Goal: Task Accomplishment & Management: Use online tool/utility

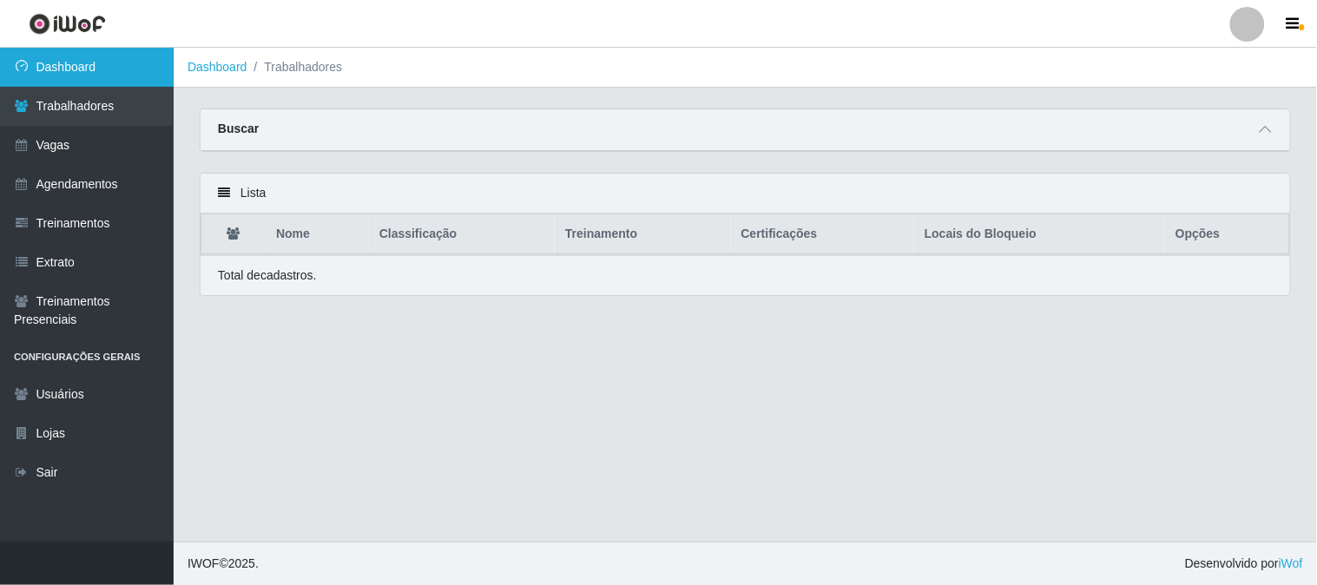
click at [161, 64] on link "Dashboard" at bounding box center [87, 67] width 174 height 39
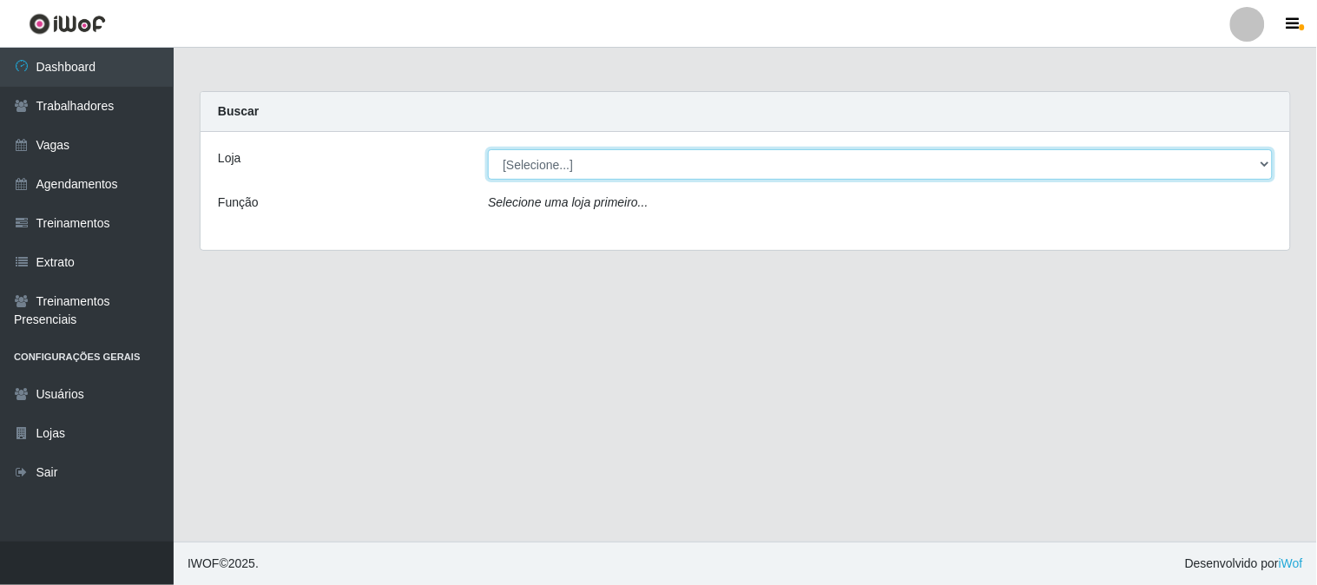
click at [517, 162] on select "[Selecione...] Sapore D'italia" at bounding box center [880, 164] width 785 height 30
select select "266"
click at [488, 149] on select "[Selecione...] Sapore D'italia" at bounding box center [880, 164] width 785 height 30
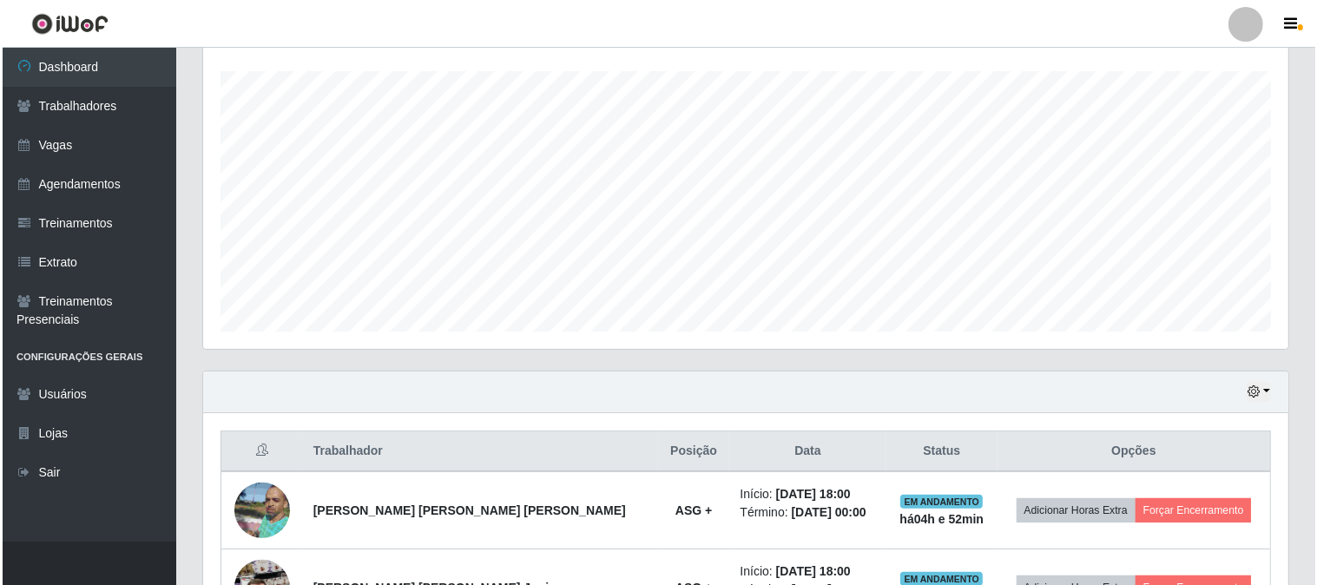
scroll to position [413, 0]
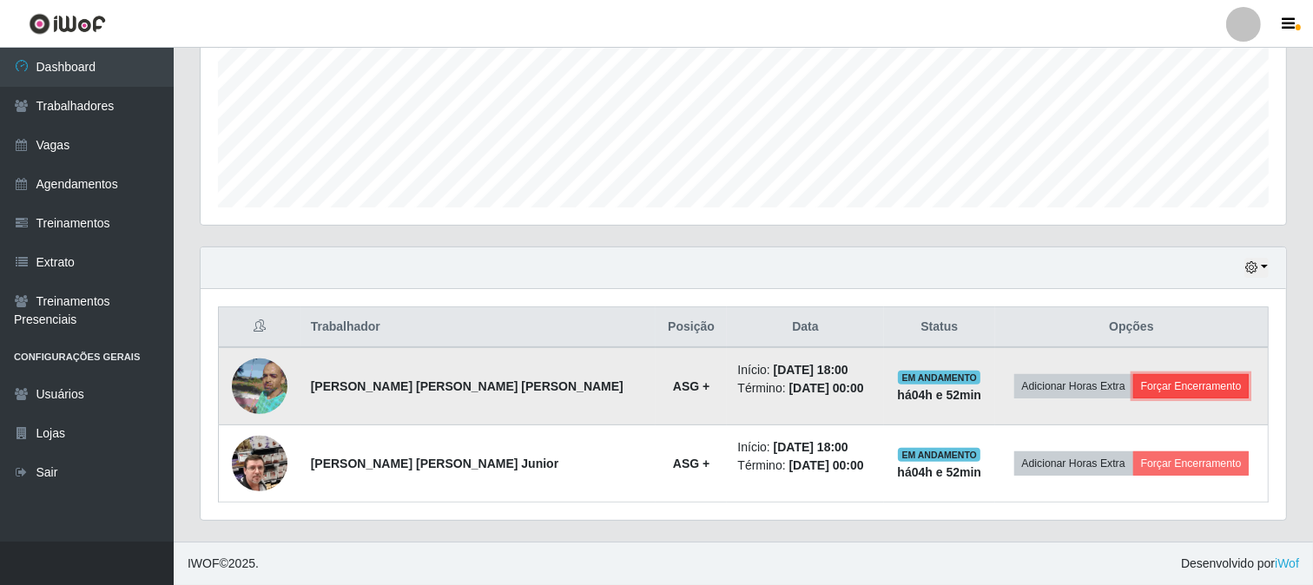
click at [1141, 380] on button "Forçar Encerramento" at bounding box center [1191, 386] width 116 height 24
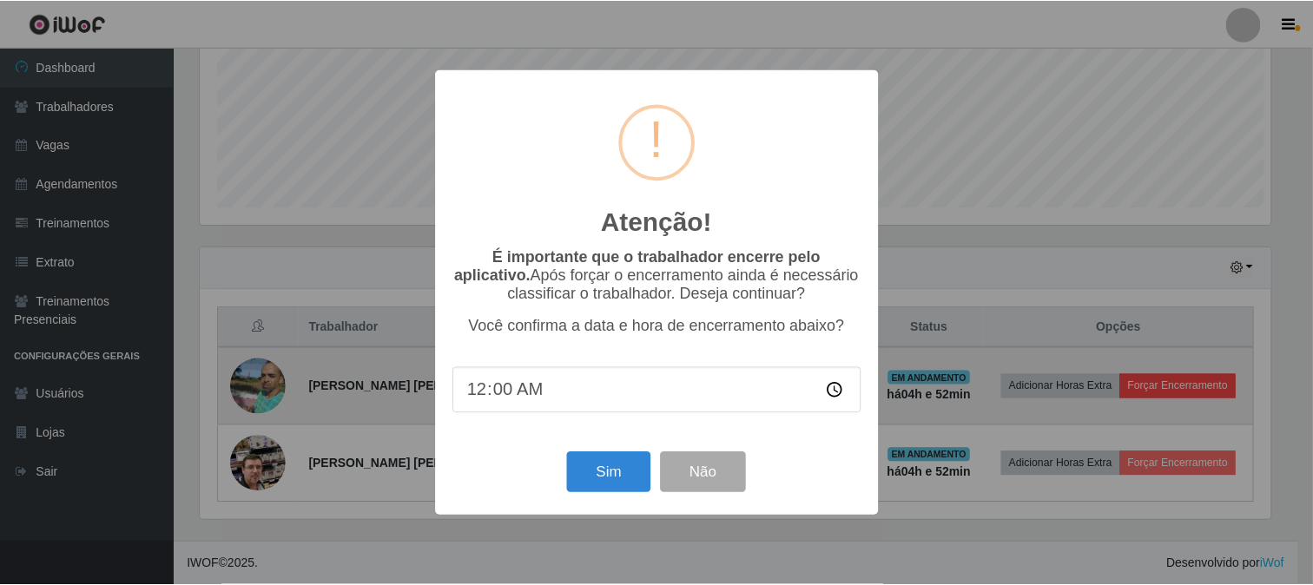
scroll to position [360, 1074]
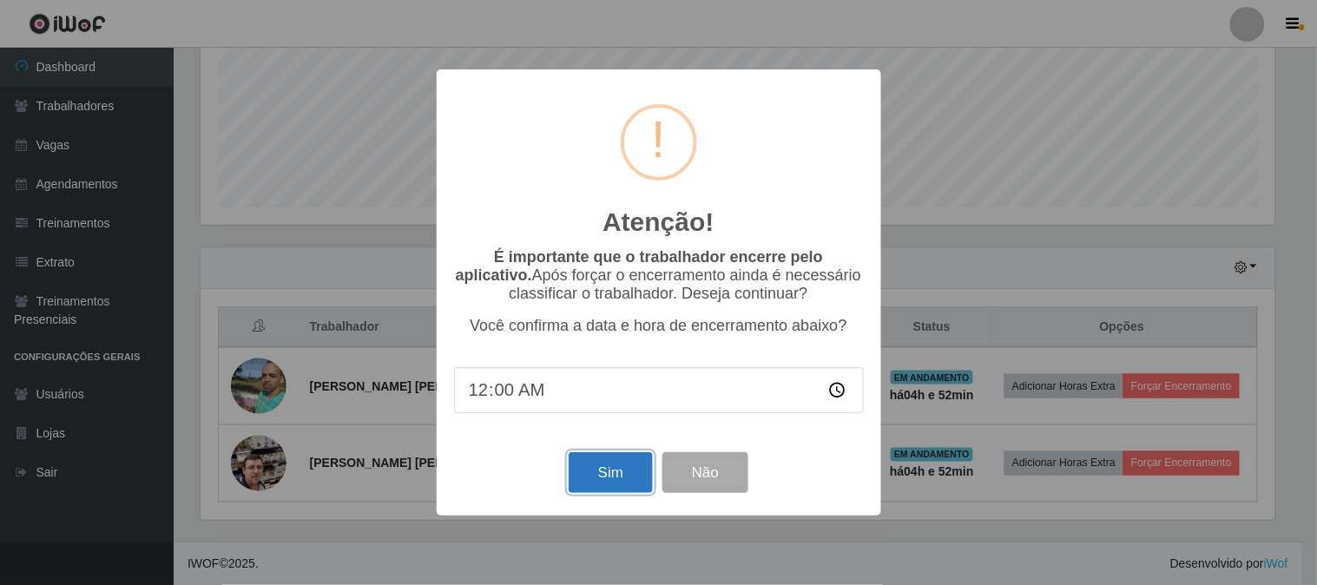
click at [613, 473] on button "Sim" at bounding box center [611, 472] width 84 height 41
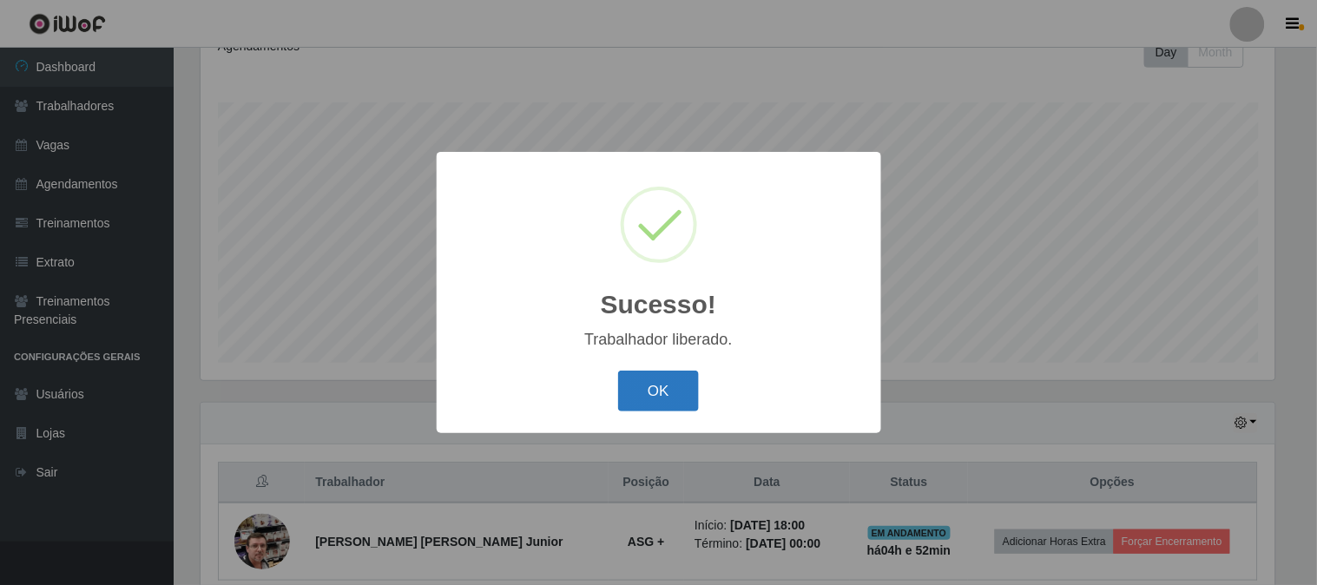
click at [678, 395] on button "OK" at bounding box center [658, 391] width 81 height 41
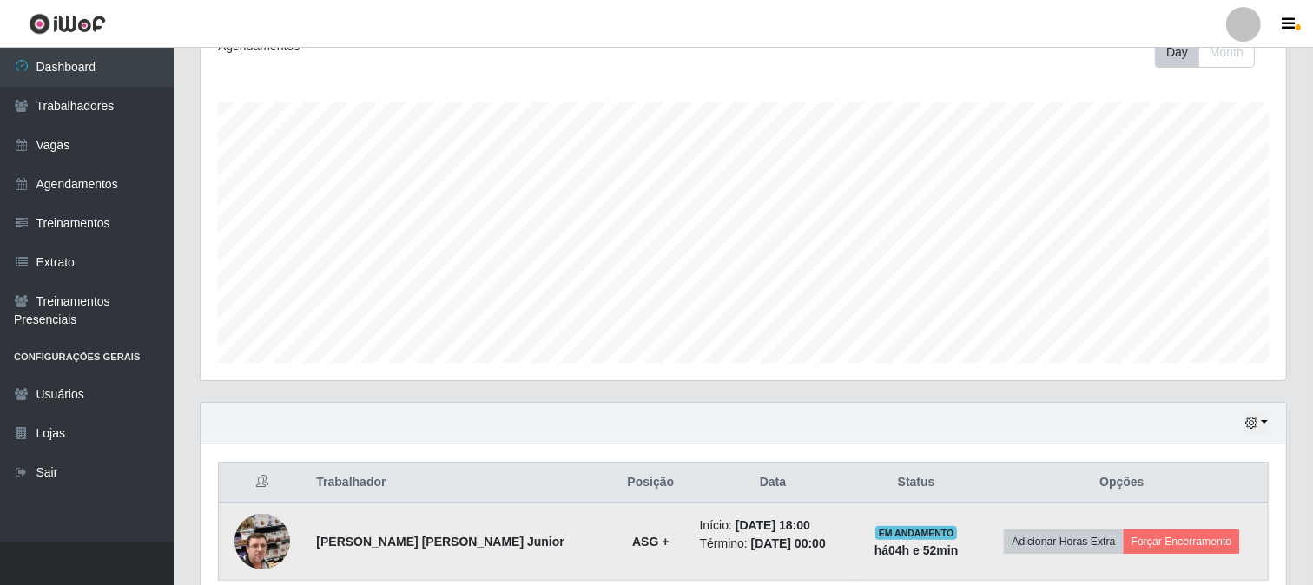
scroll to position [335, 0]
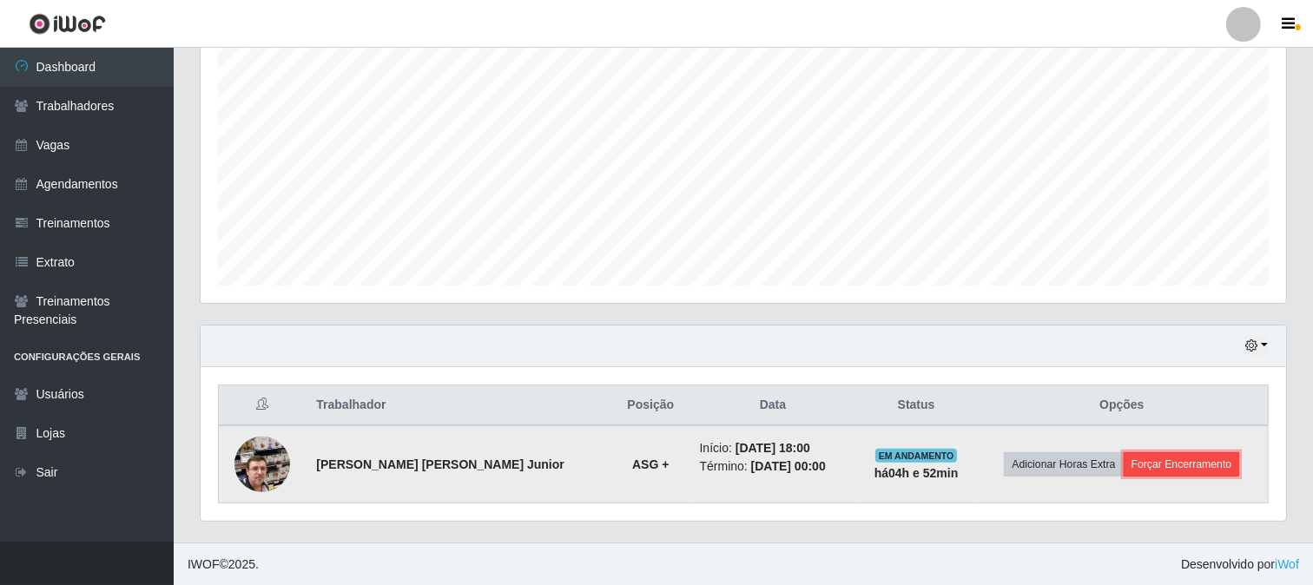
click at [1191, 469] on button "Forçar Encerramento" at bounding box center [1182, 464] width 116 height 24
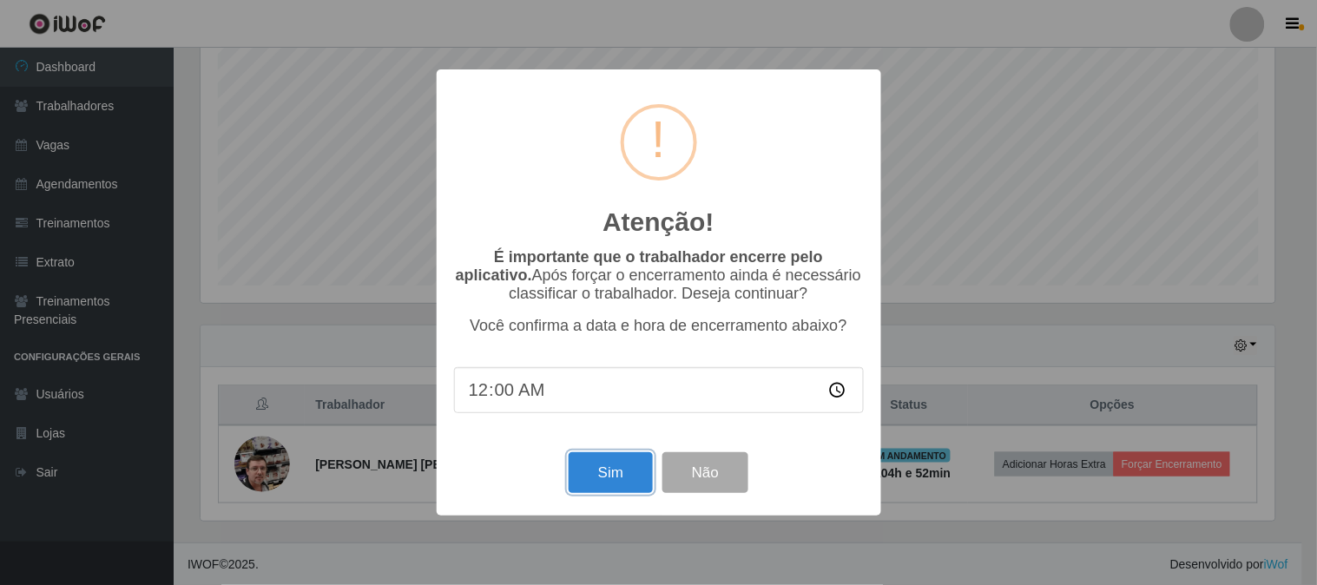
click at [614, 472] on button "Sim" at bounding box center [611, 472] width 84 height 41
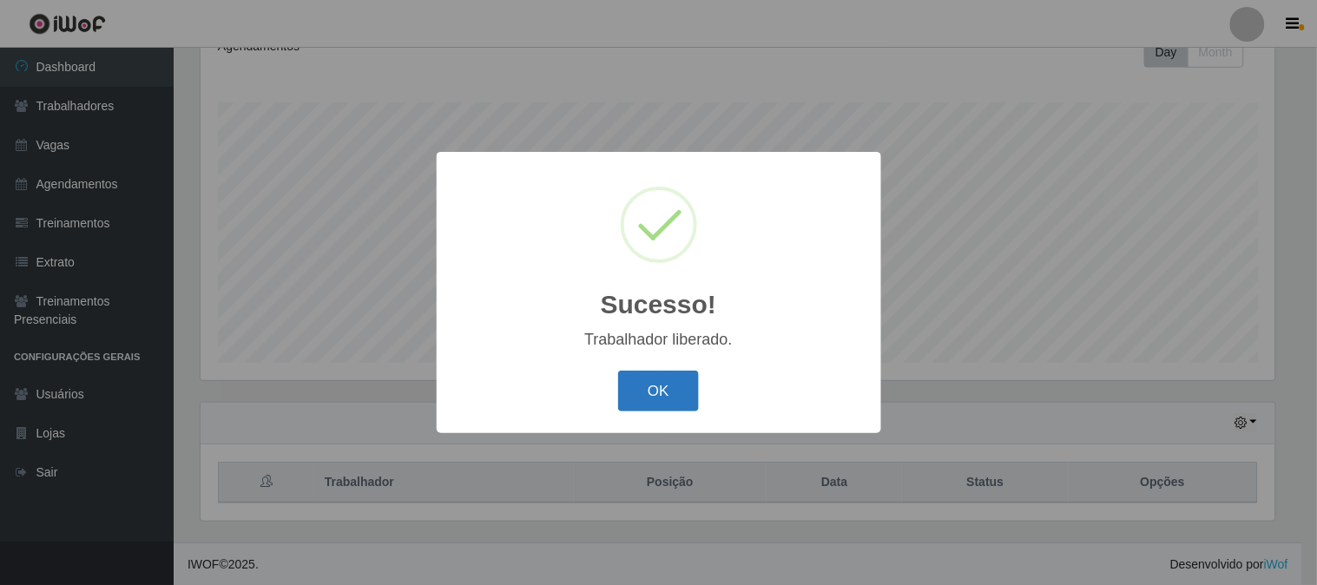
click at [680, 392] on button "OK" at bounding box center [658, 391] width 81 height 41
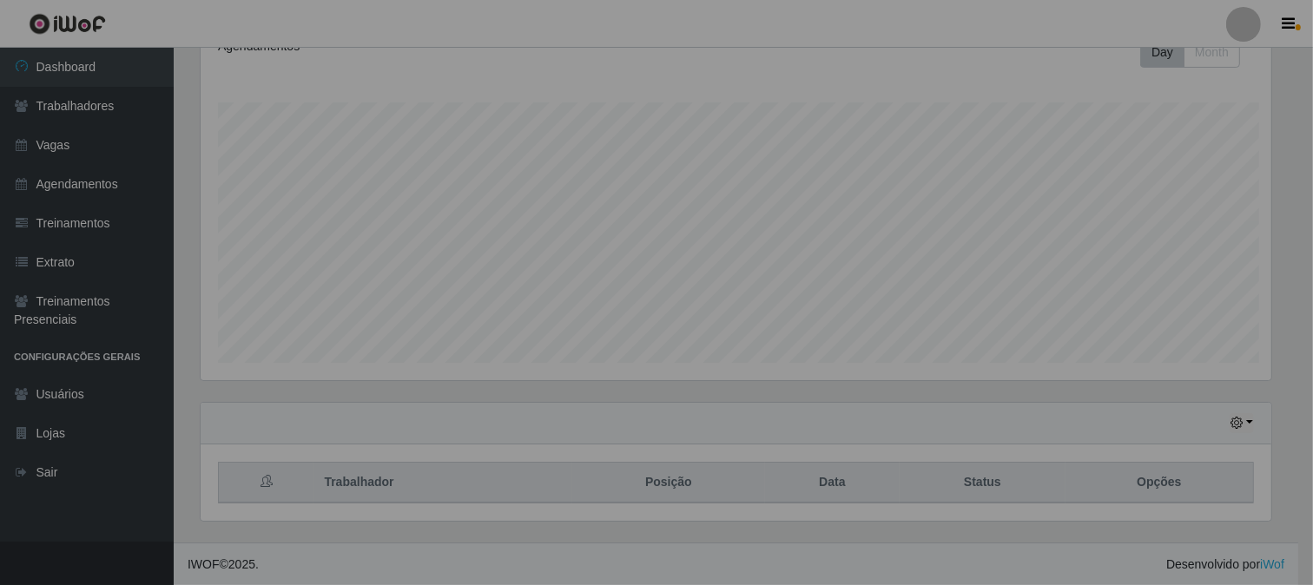
scroll to position [360, 1085]
